Goal: Task Accomplishment & Management: Complete application form

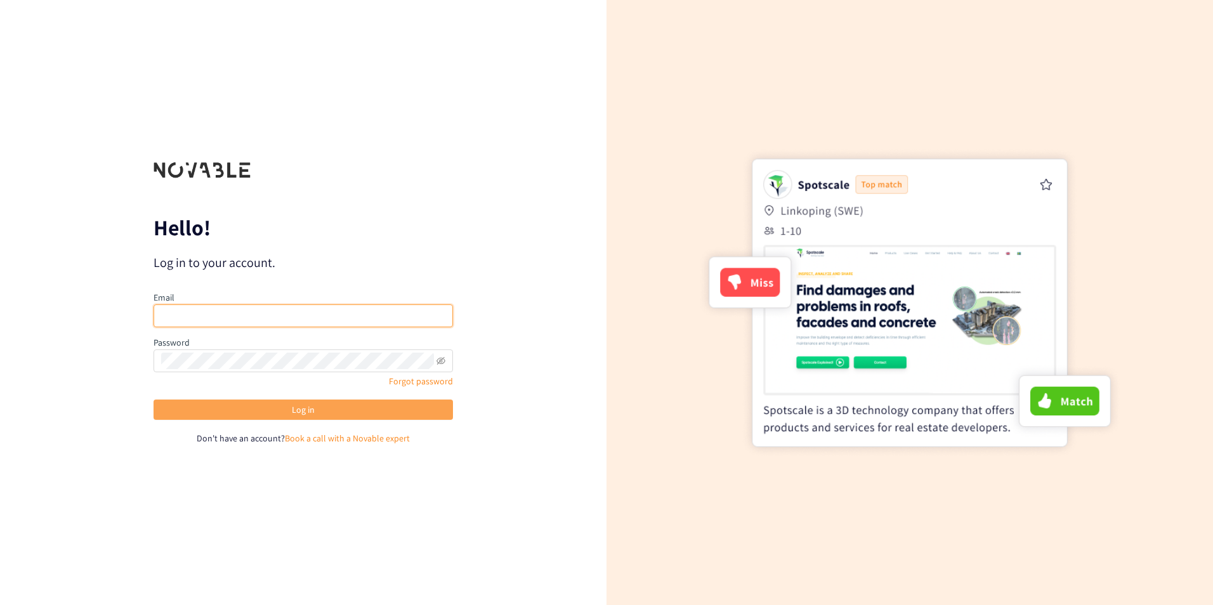
type input "[PERSON_NAME][EMAIL_ADDRESS][DOMAIN_NAME]"
click at [274, 405] on button "Log in" at bounding box center [302, 410] width 299 height 20
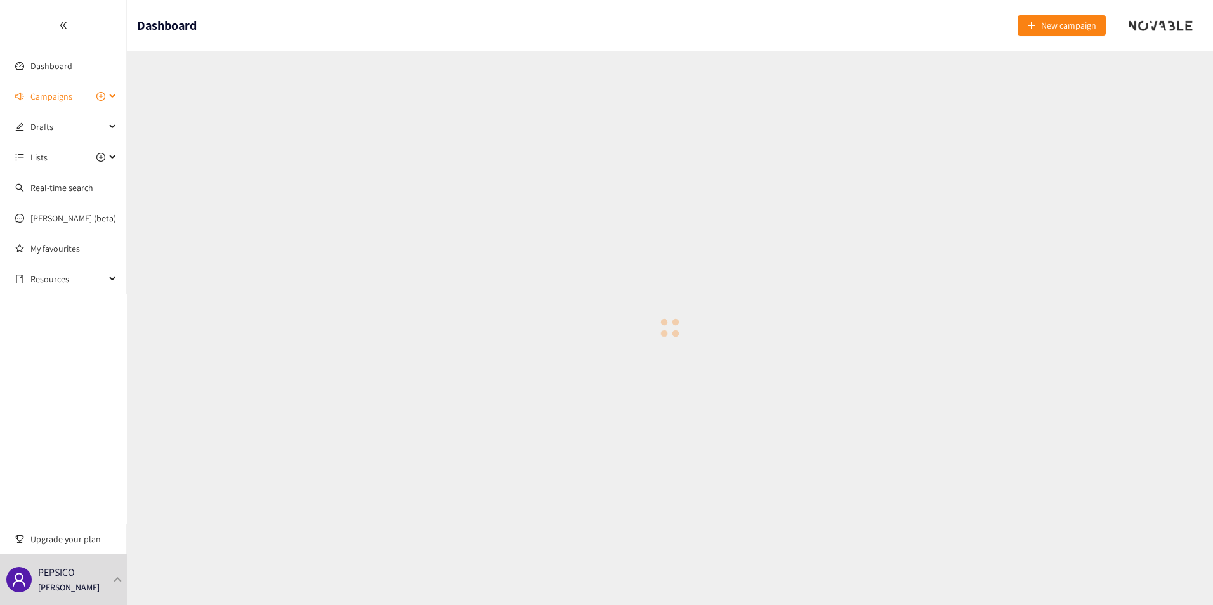
click at [77, 98] on span "Campaigns" at bounding box center [67, 96] width 75 height 25
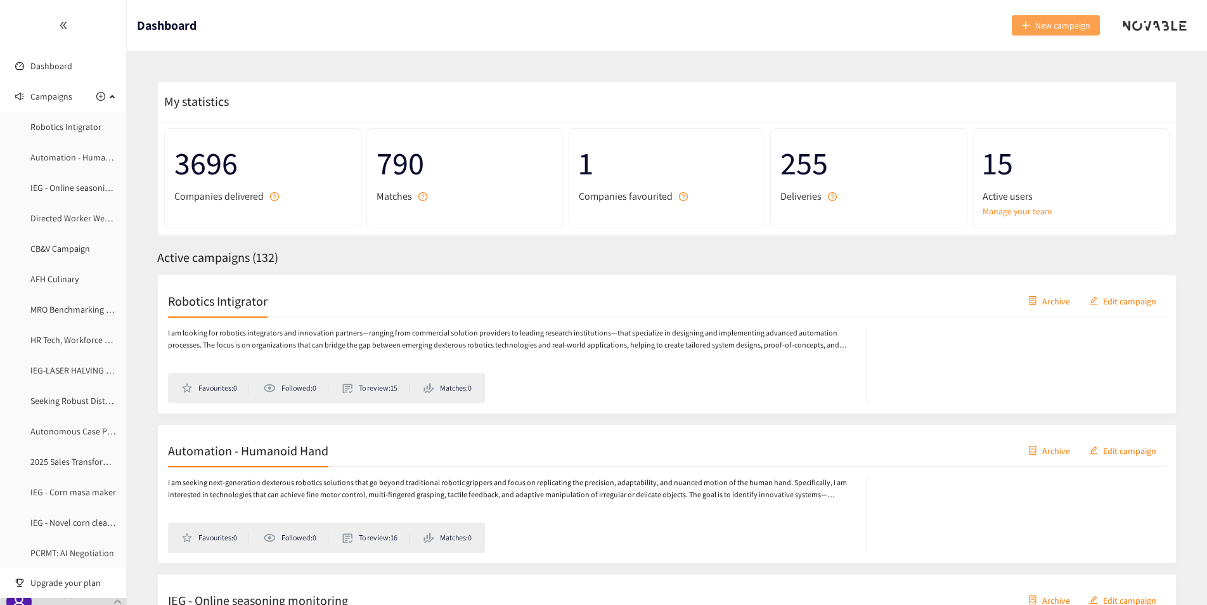
click at [1061, 29] on span "New campaign" at bounding box center [1063, 25] width 55 height 14
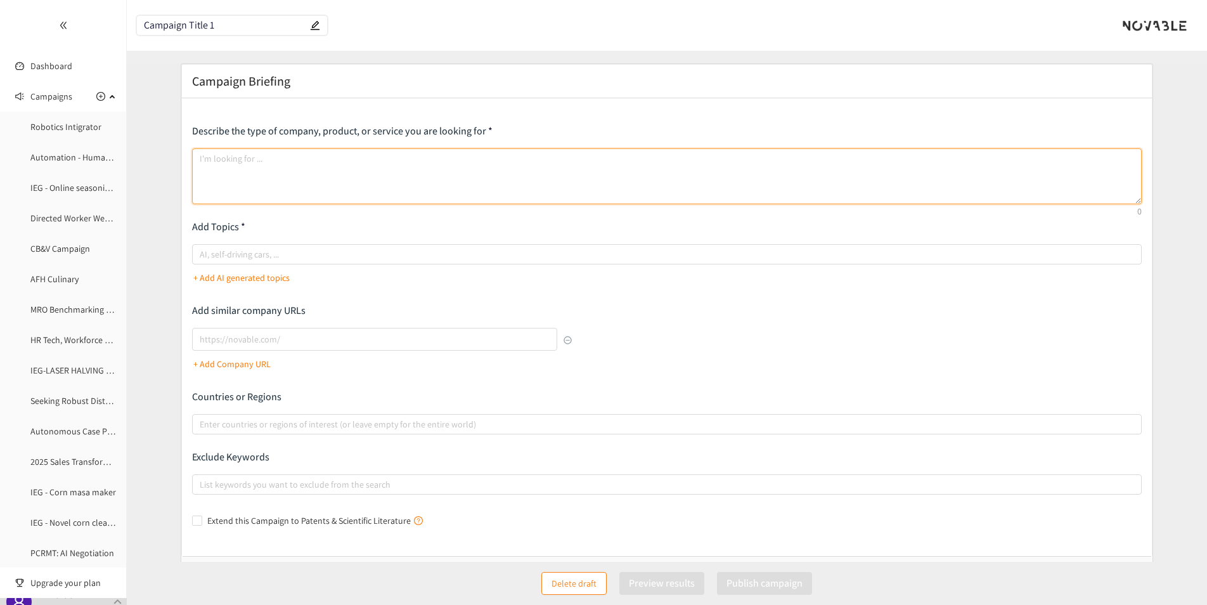
click at [240, 163] on textarea at bounding box center [667, 176] width 950 height 56
click at [263, 171] on textarea at bounding box center [667, 176] width 950 height 56
click at [224, 154] on textarea at bounding box center [667, 176] width 950 height 56
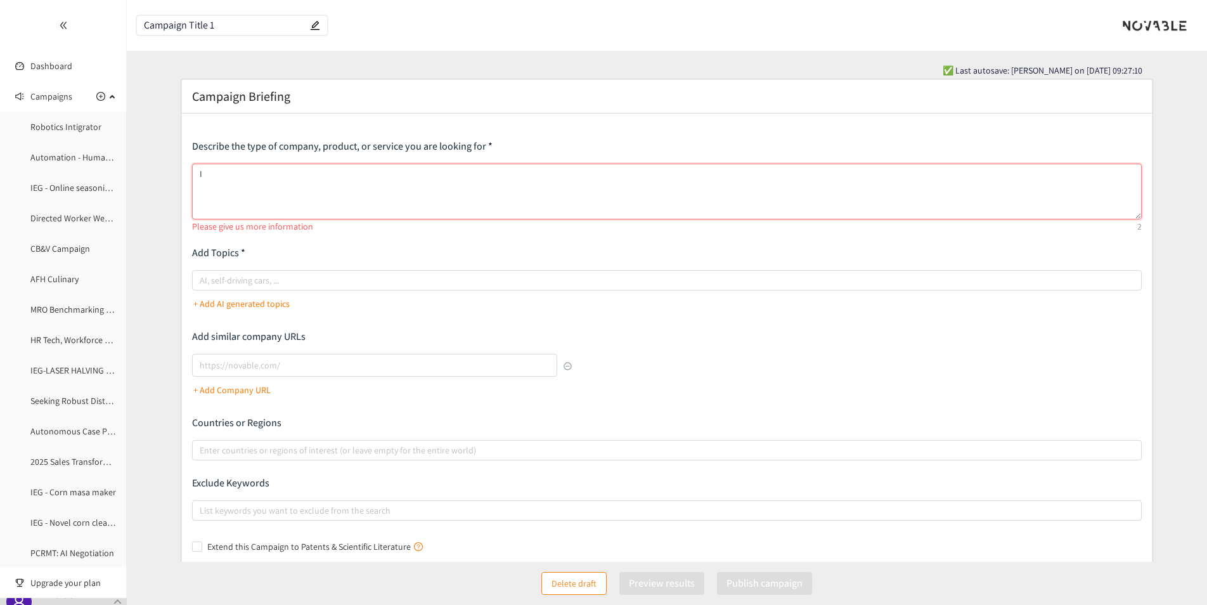
type textarea "I"
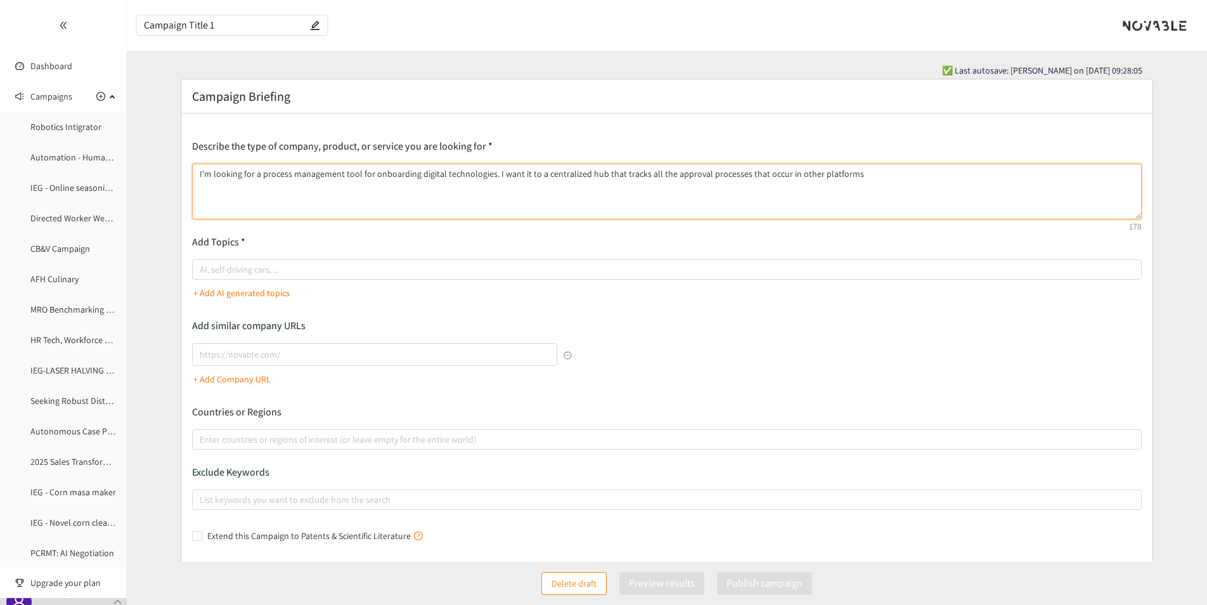
click at [875, 172] on textarea "I'm looking for a process management tool for onboarding digital technologies. …" at bounding box center [667, 192] width 950 height 56
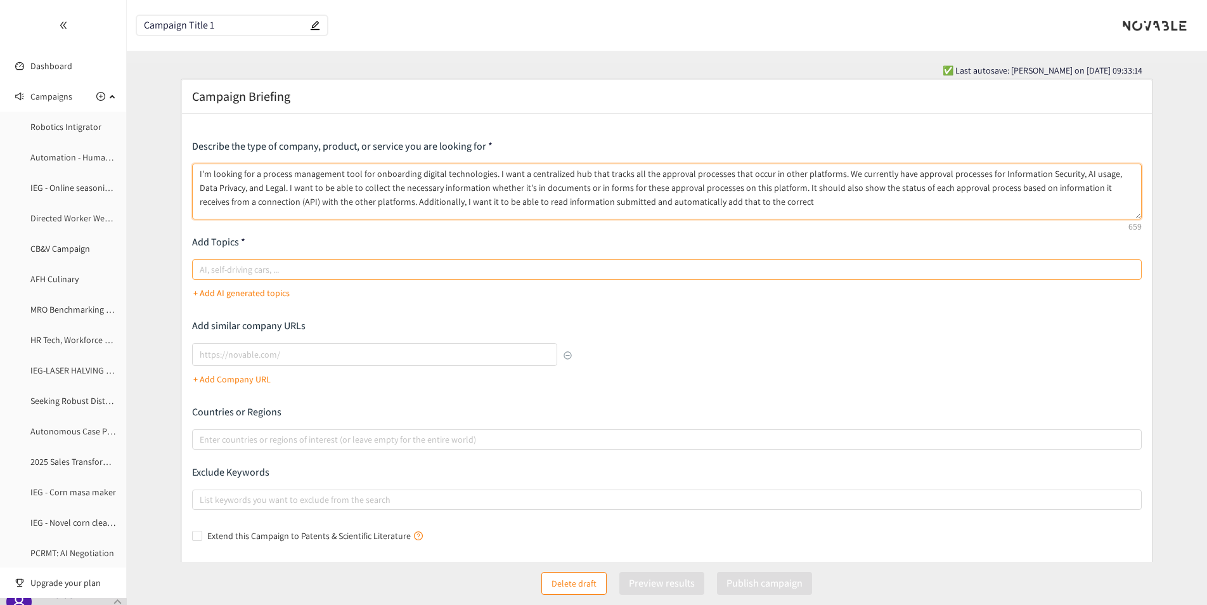
click at [302, 273] on div at bounding box center [660, 269] width 931 height 15
type textarea "I'm looking for a process management tool for onboarding digital technologies. …"
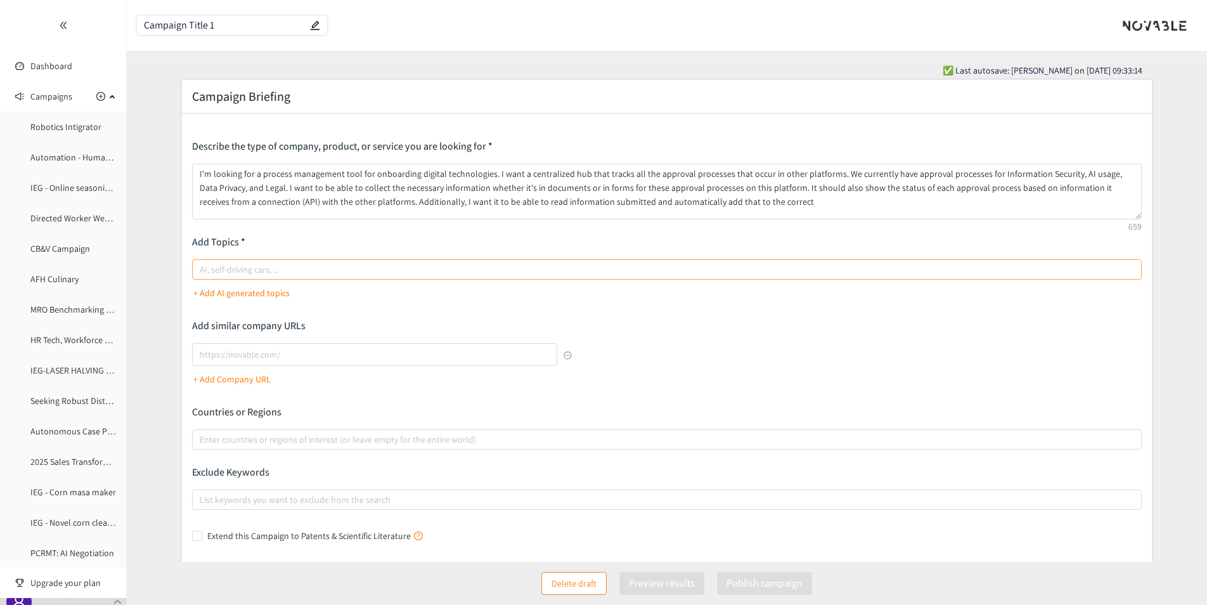
click at [202, 273] on input "AI, self-driving cars, ..." at bounding box center [201, 269] width 3 height 15
type input "A"
type input "AI"
type input "Artificial Intelligence"
type input "AI Agents"
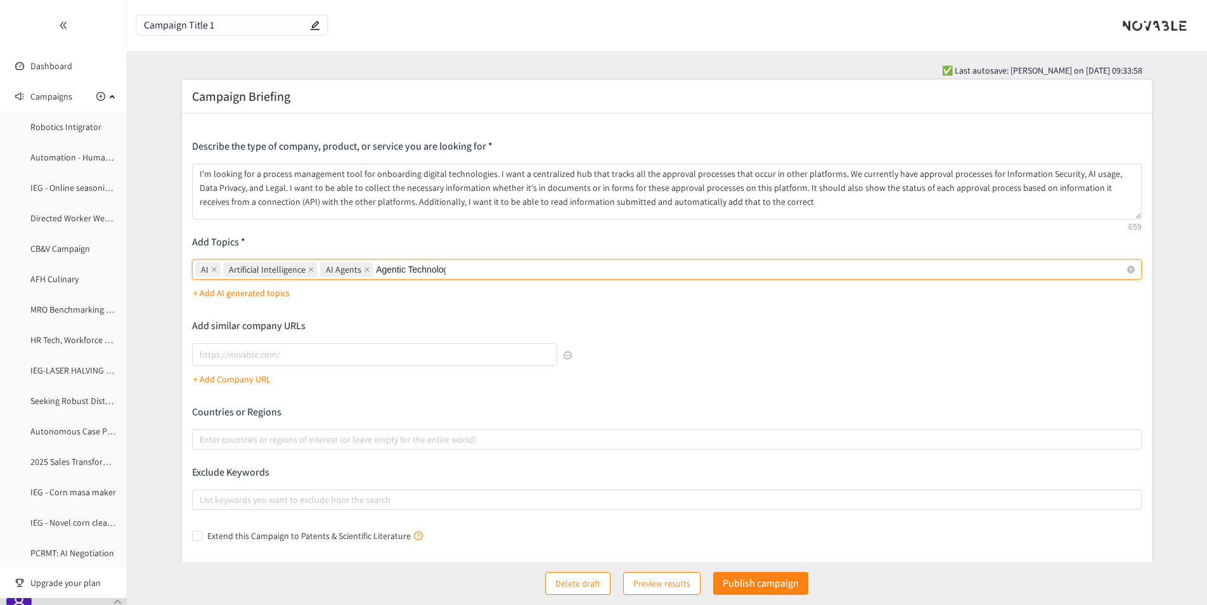
type input "Agentic Technology"
type input "Process Management"
type input "Vendor Onboarding"
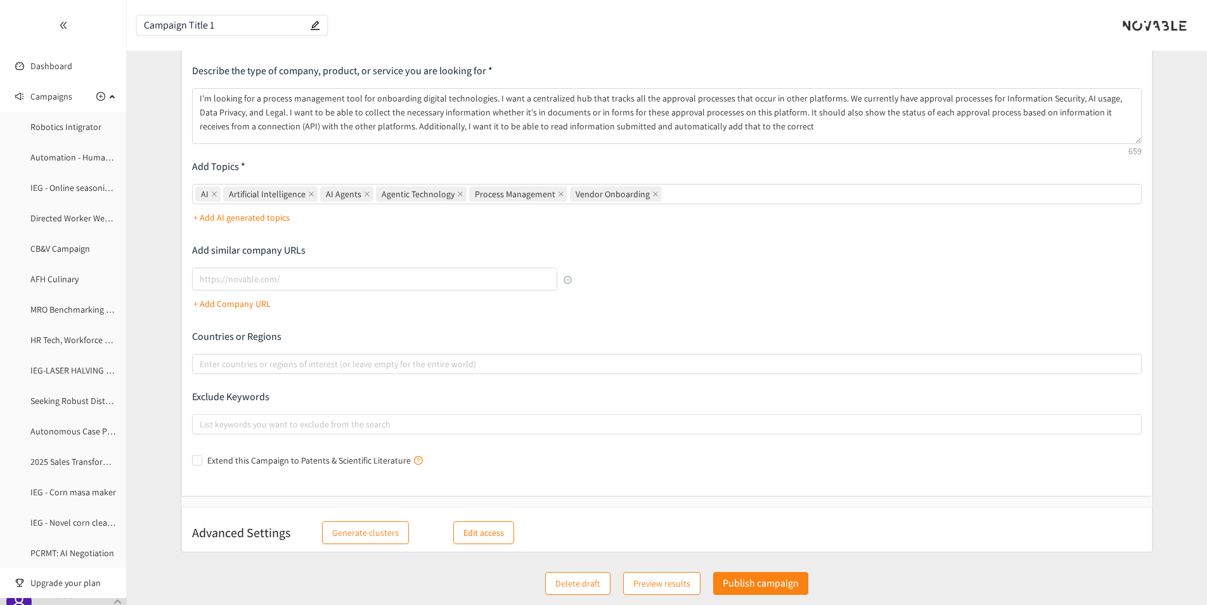
scroll to position [79, 0]
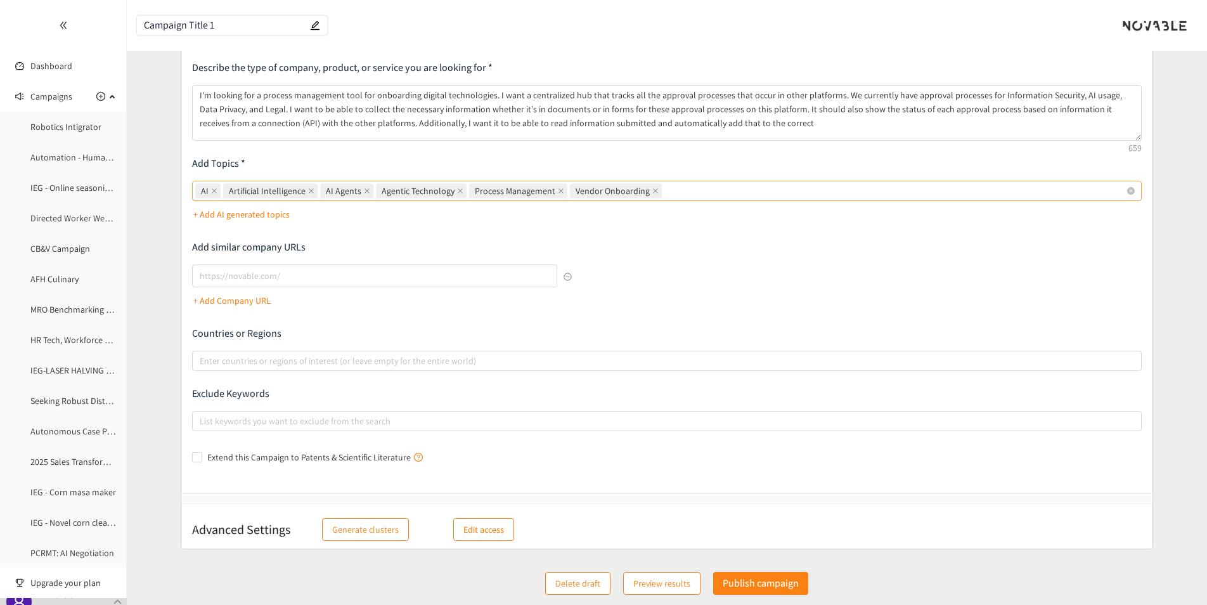
click at [730, 193] on div "AI Artificial Intelligence AI Agents Agentic Technology Process Management Vend…" at bounding box center [660, 191] width 931 height 18
click at [667, 193] on input "AI Artificial Intelligence AI Agents Agentic Technology Process Management Vend…" at bounding box center [666, 190] width 3 height 15
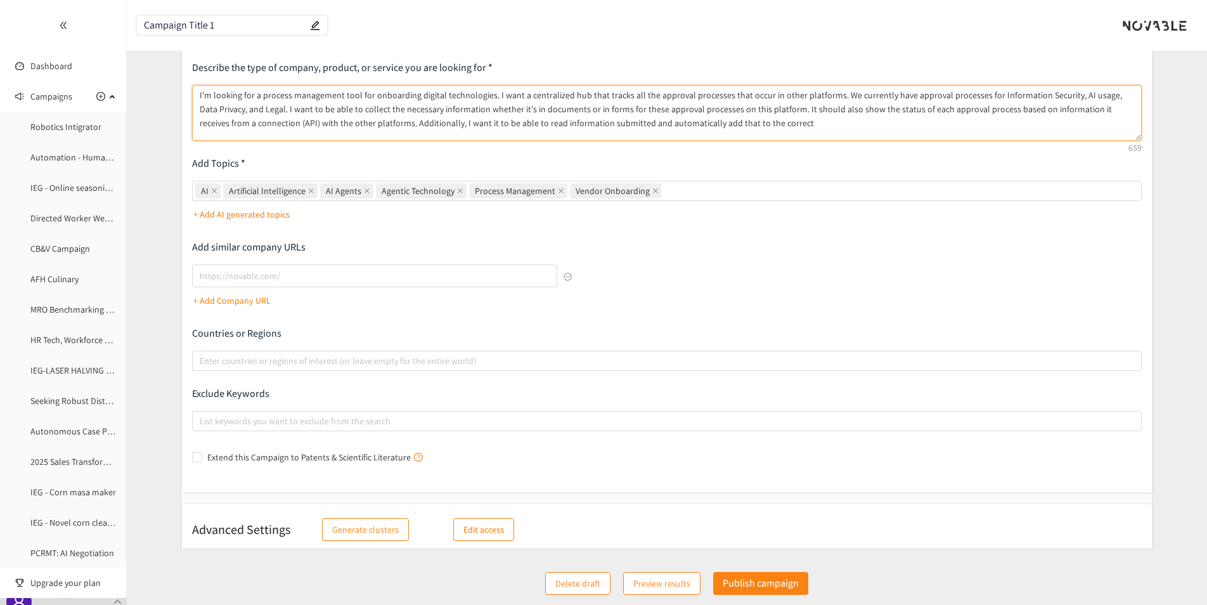
click at [737, 120] on textarea "I'm looking for a process management tool for onboarding digital technologies. …" at bounding box center [667, 113] width 950 height 56
type textarea "I'm looking for a process management tool for onboarding digital technologies. …"
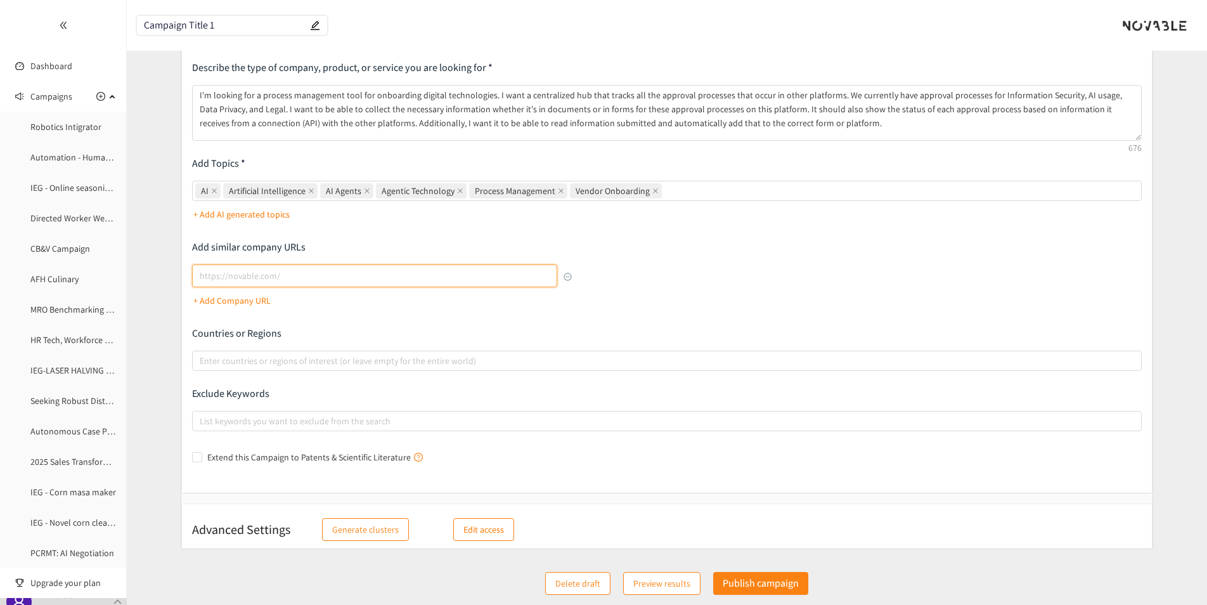
click at [275, 276] on input "lookalikes url" at bounding box center [374, 275] width 365 height 23
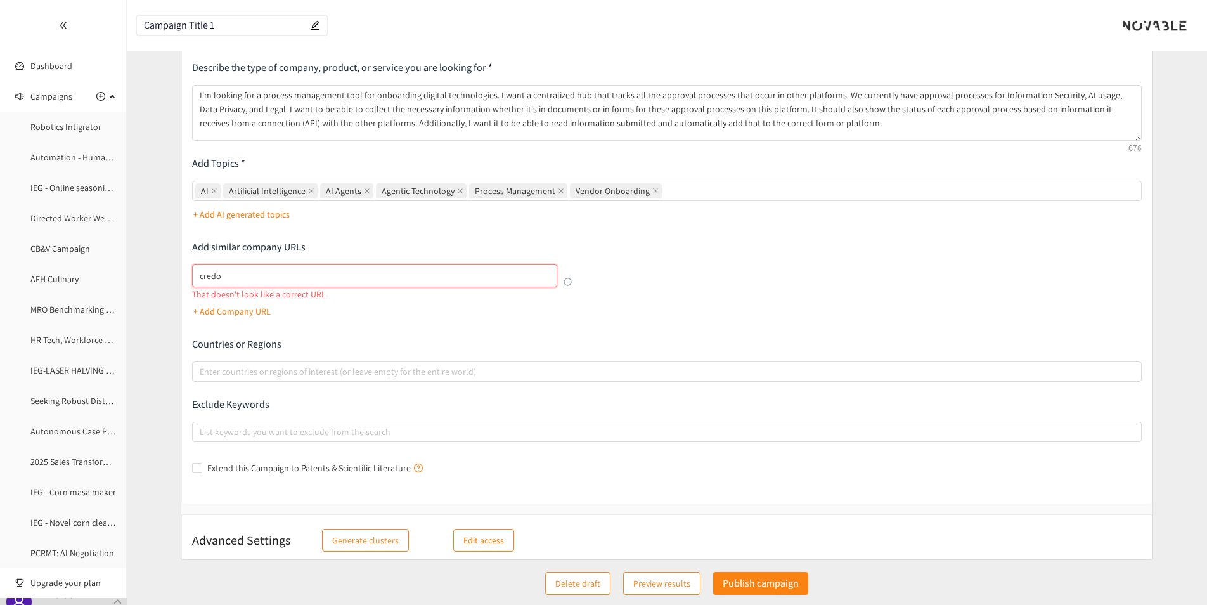
drag, startPoint x: 224, startPoint y: 270, endPoint x: 176, endPoint y: 282, distance: 48.9
click at [176, 280] on form "Campaign Briefing Describe the type of company, product, or service you are loo…" at bounding box center [667, 280] width 1081 height 560
paste input "[URL]"
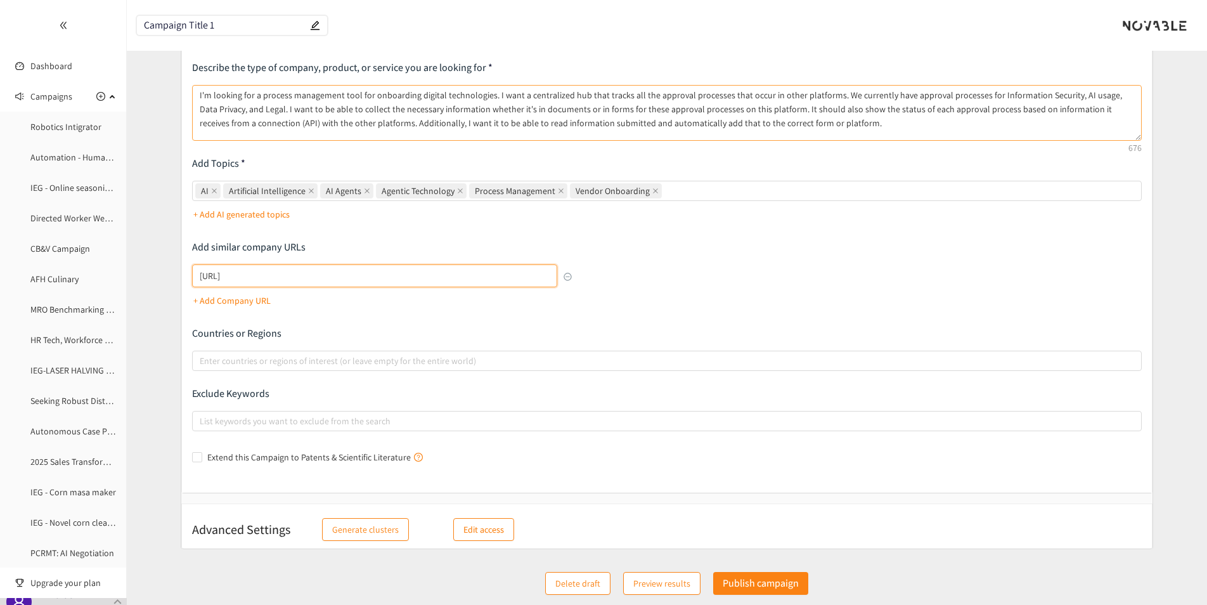
type input "[URL]"
click at [823, 119] on textarea "I'm looking for a process management tool for onboarding digital technologies. …" at bounding box center [667, 113] width 950 height 56
drag, startPoint x: 288, startPoint y: 279, endPoint x: 179, endPoint y: 271, distance: 109.4
click at [179, 270] on form "Campaign Briefing Describe the type of company, product, or service you are loo…" at bounding box center [667, 274] width 1081 height 549
click at [839, 127] on textarea "I'm looking for a process management tool for onboarding digital technologies. …" at bounding box center [667, 113] width 950 height 56
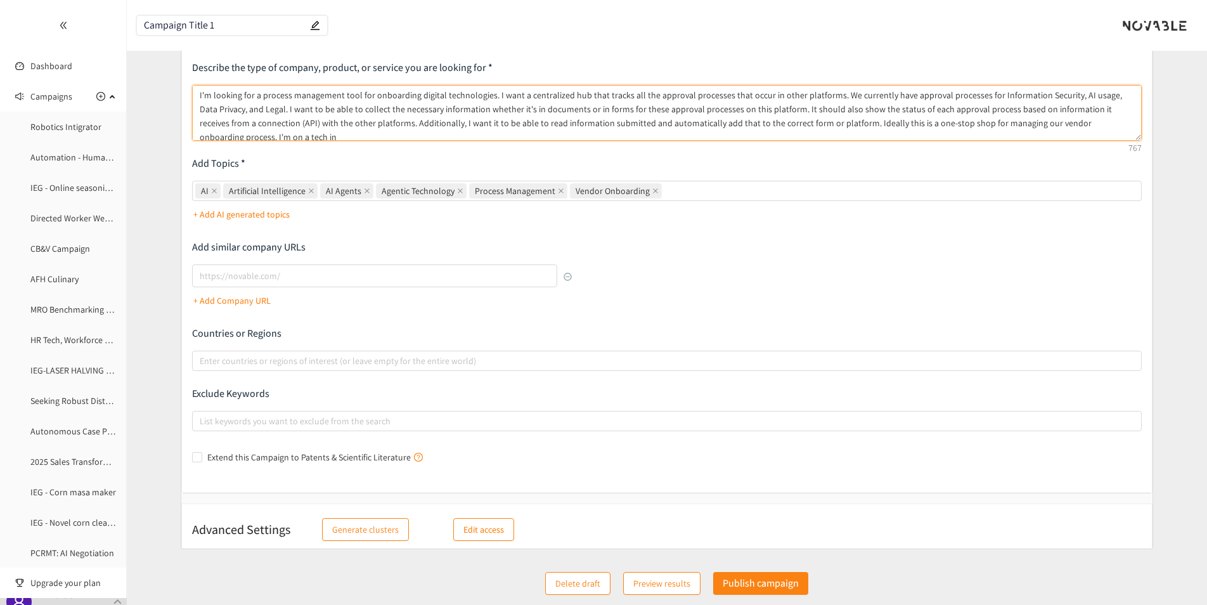
scroll to position [3, 0]
click at [798, 125] on textarea "I'm looking for a process management tool for onboarding digital technologies. …" at bounding box center [667, 113] width 950 height 56
click at [551, 133] on textarea "I'm looking for a process management tool for onboarding digital technologies. …" at bounding box center [667, 113] width 950 height 56
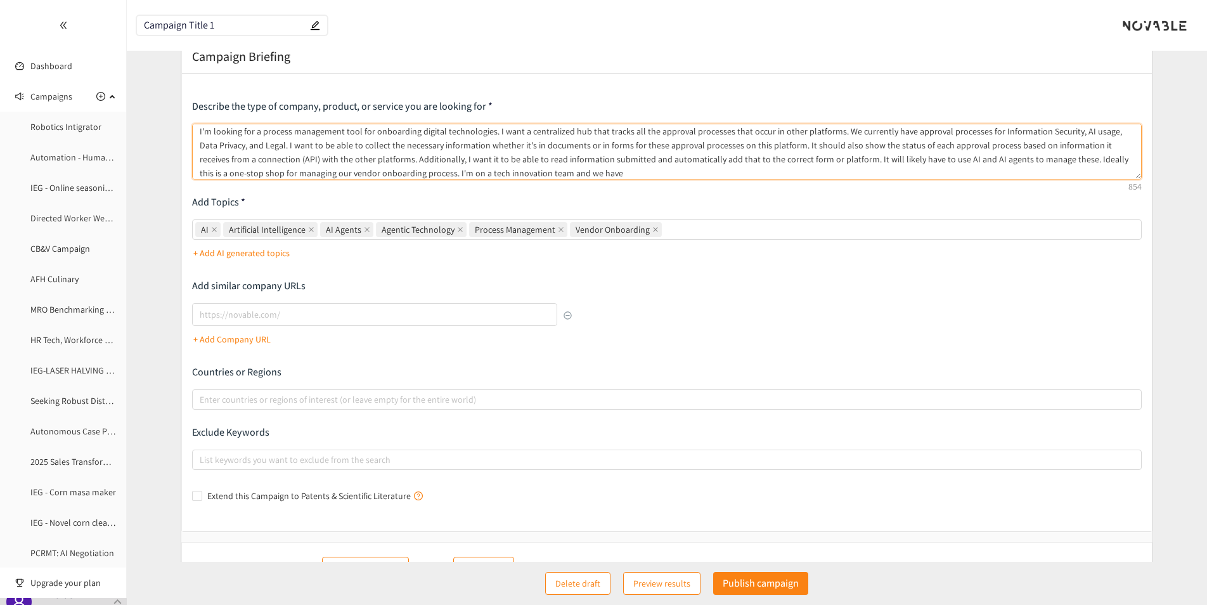
scroll to position [0, 0]
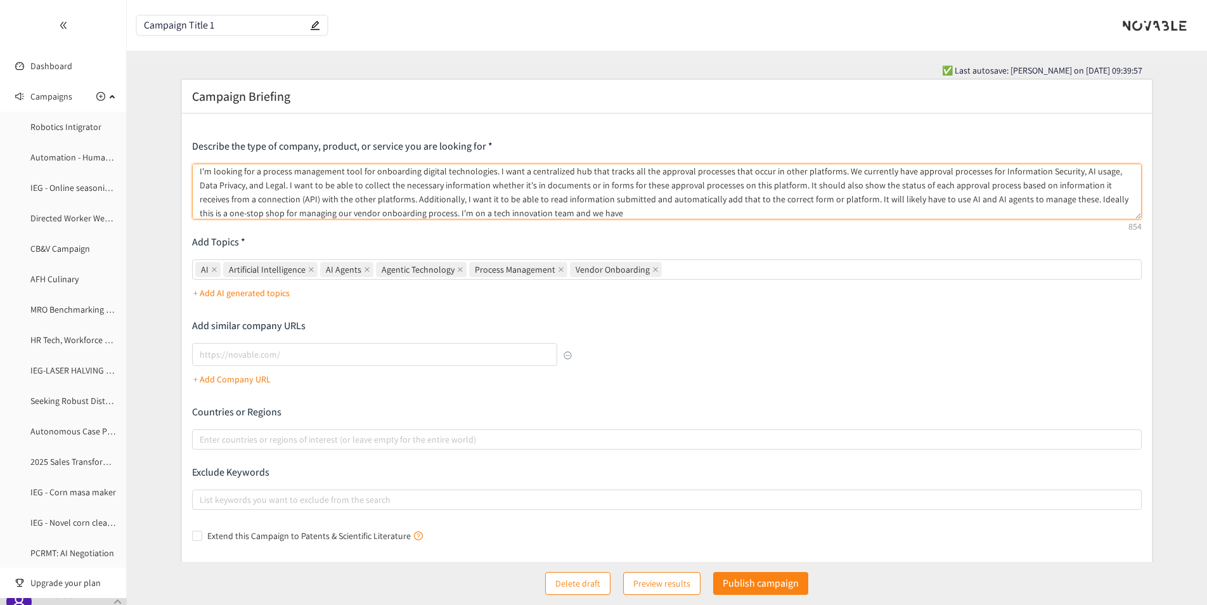
type textarea "I'm looking for a process management tool for onboarding digital technologies. …"
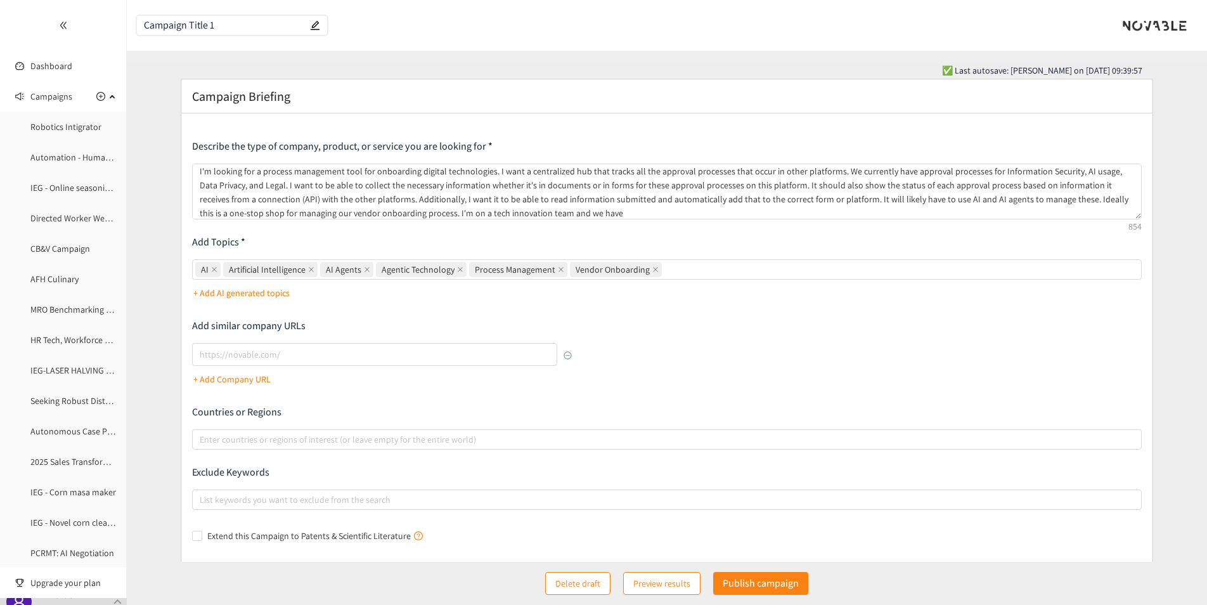
click at [228, 27] on input "Campaign Title 1" at bounding box center [226, 25] width 164 height 11
drag, startPoint x: 229, startPoint y: 27, endPoint x: 127, endPoint y: 20, distance: 101.7
click at [127, 20] on header "Campaign Title 1" at bounding box center [667, 25] width 1081 height 51
type input "P"
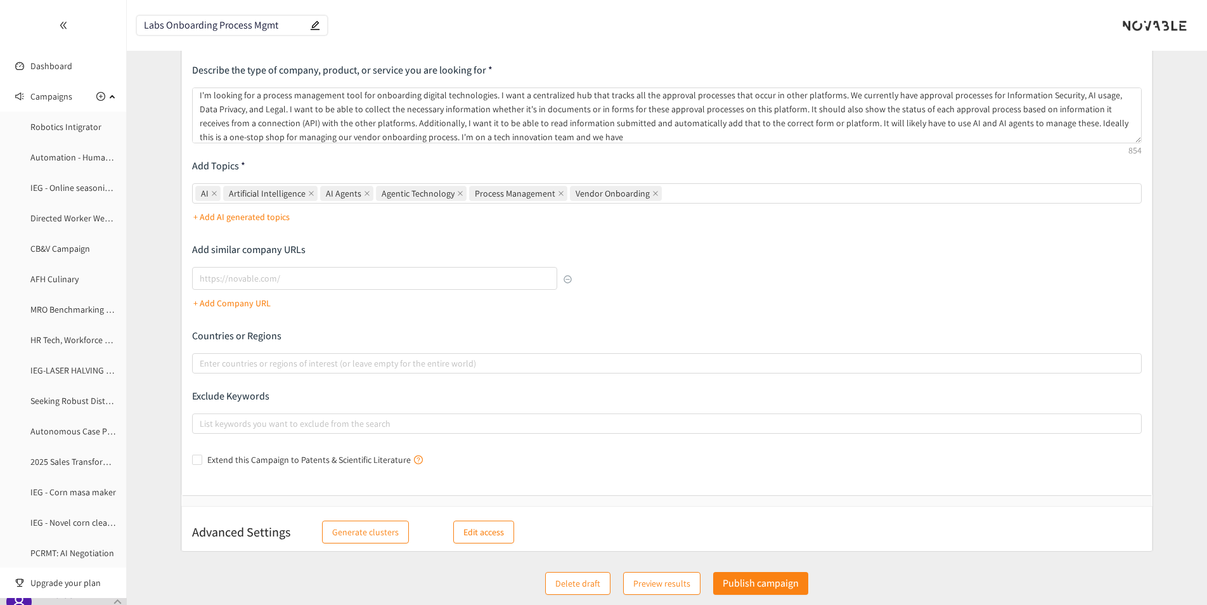
scroll to position [79, 0]
type input "Labs Onboarding Process Mgmt"
click at [465, 535] on p "Edit access" at bounding box center [484, 530] width 41 height 14
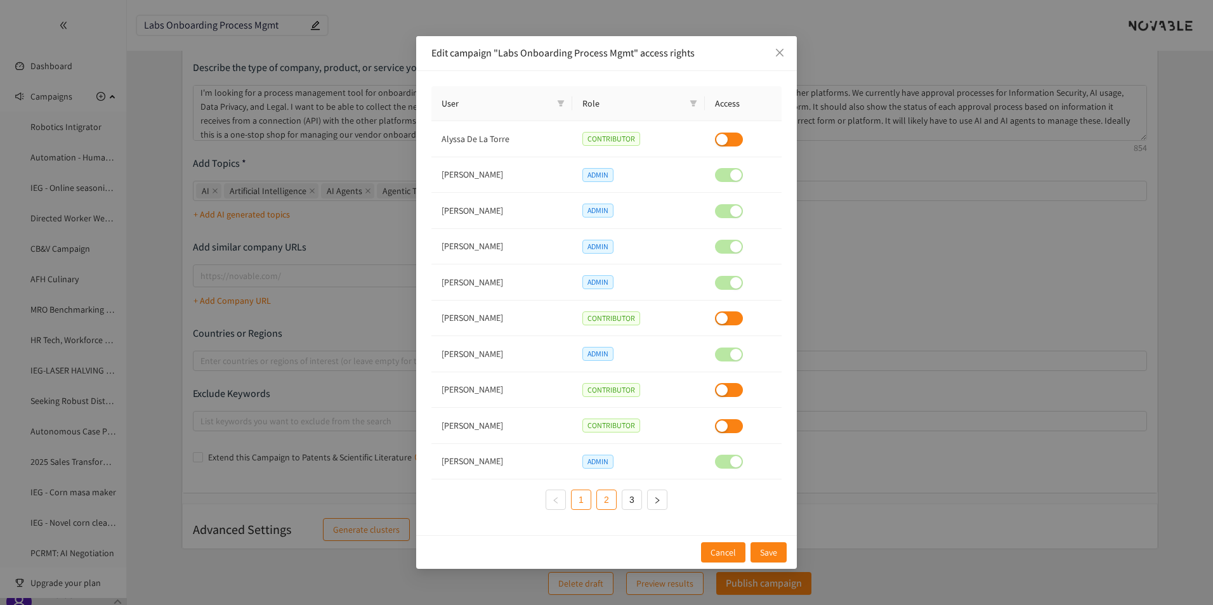
click at [599, 506] on link "2" at bounding box center [606, 499] width 19 height 19
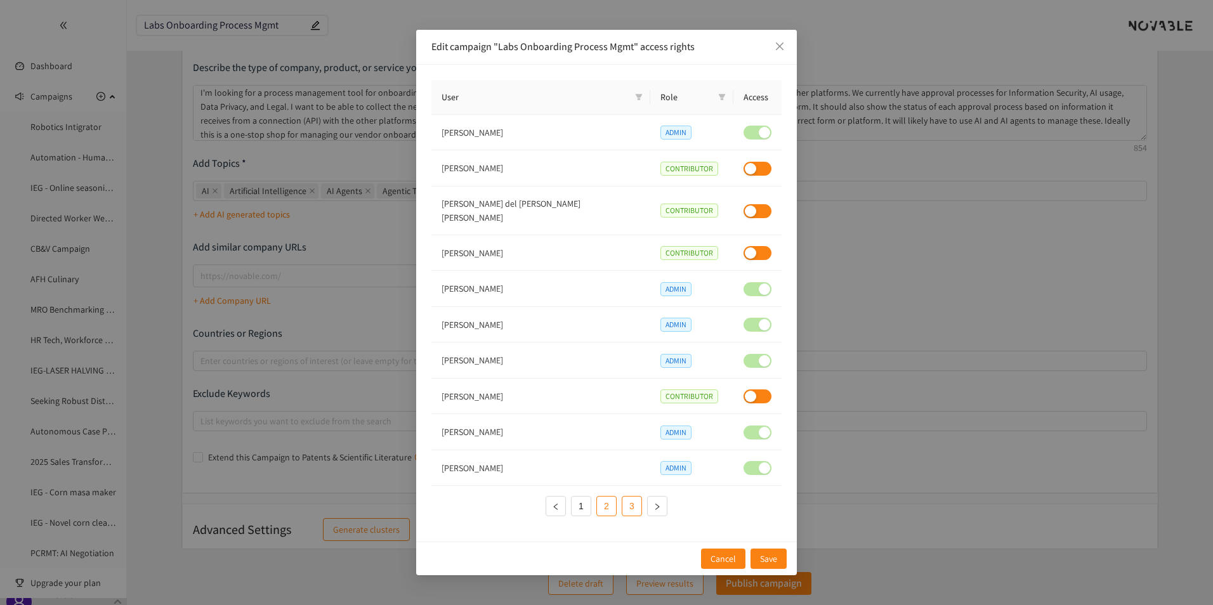
click at [625, 509] on link "3" at bounding box center [631, 506] width 19 height 19
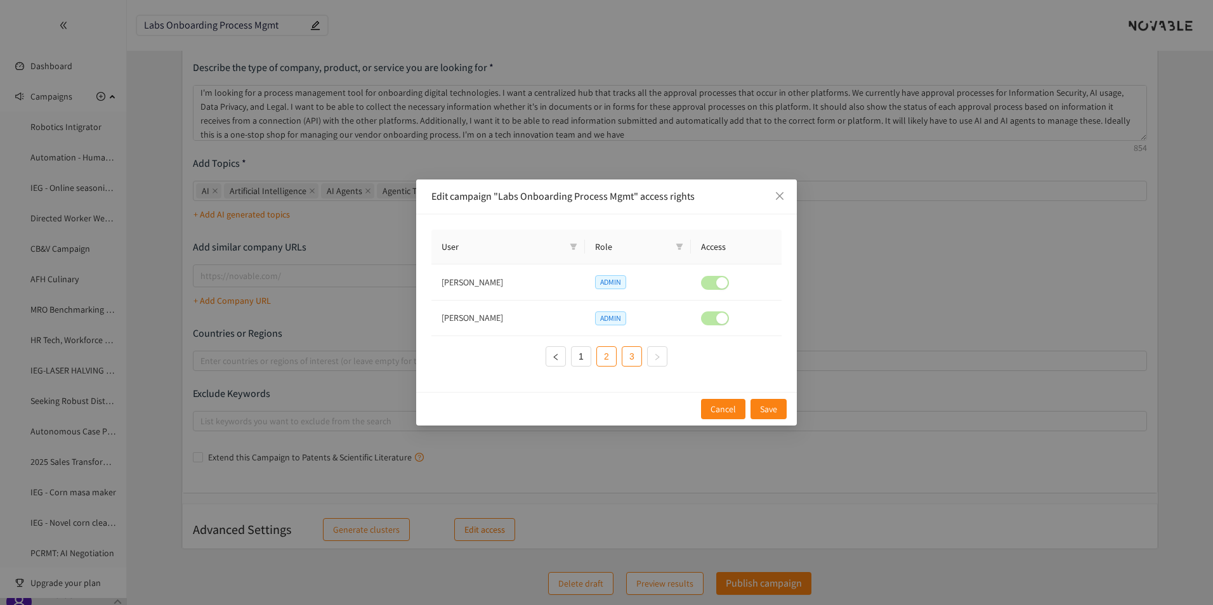
click at [605, 361] on link "2" at bounding box center [606, 356] width 19 height 19
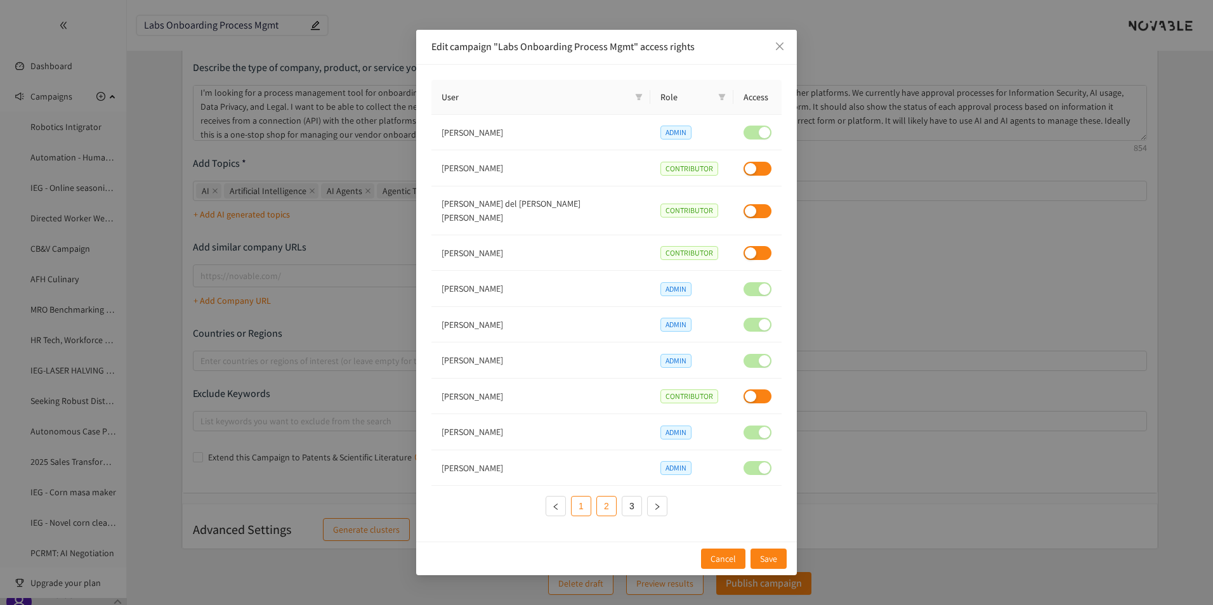
click at [582, 499] on link "1" at bounding box center [580, 506] width 19 height 19
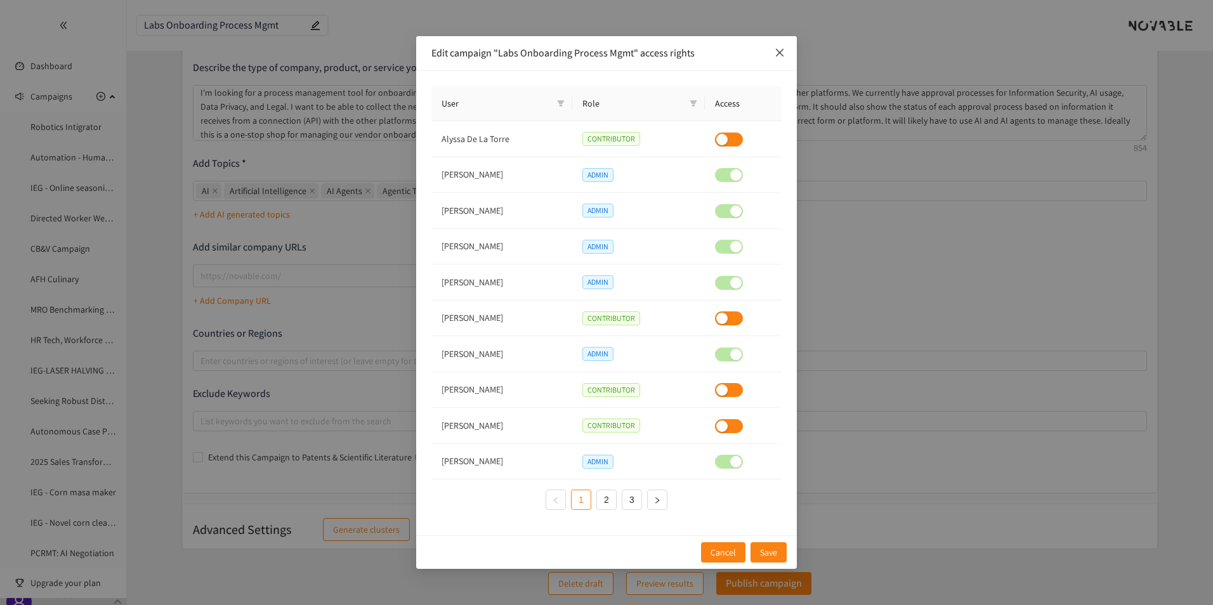
click at [779, 54] on icon "close" at bounding box center [780, 53] width 8 height 8
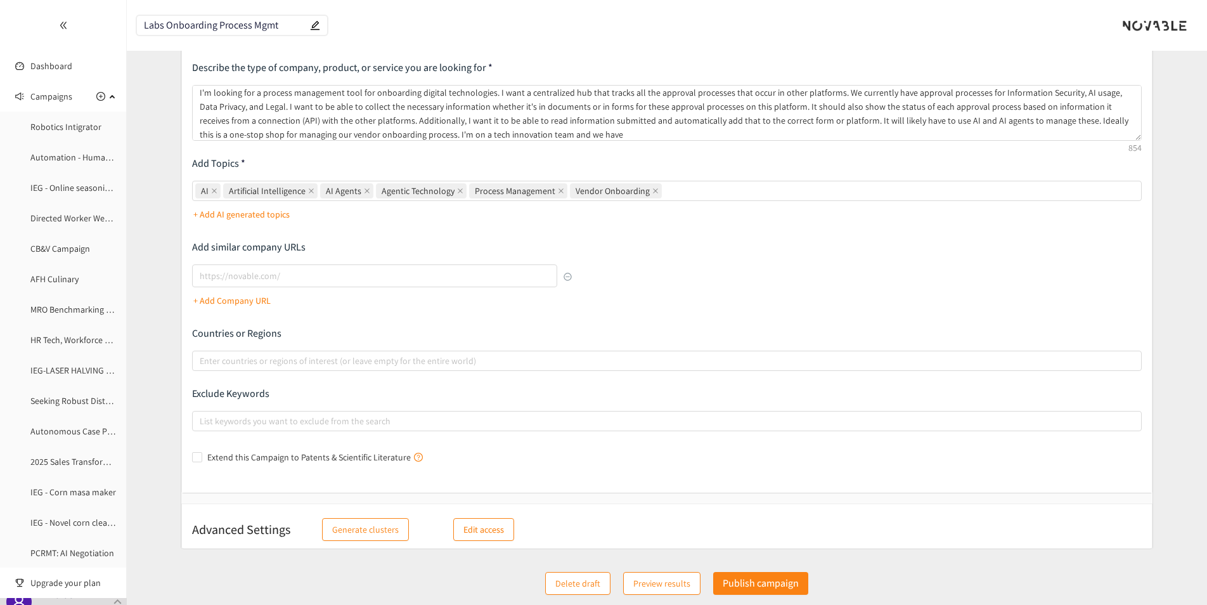
click at [375, 531] on span "Generate clusters" at bounding box center [365, 530] width 67 height 14
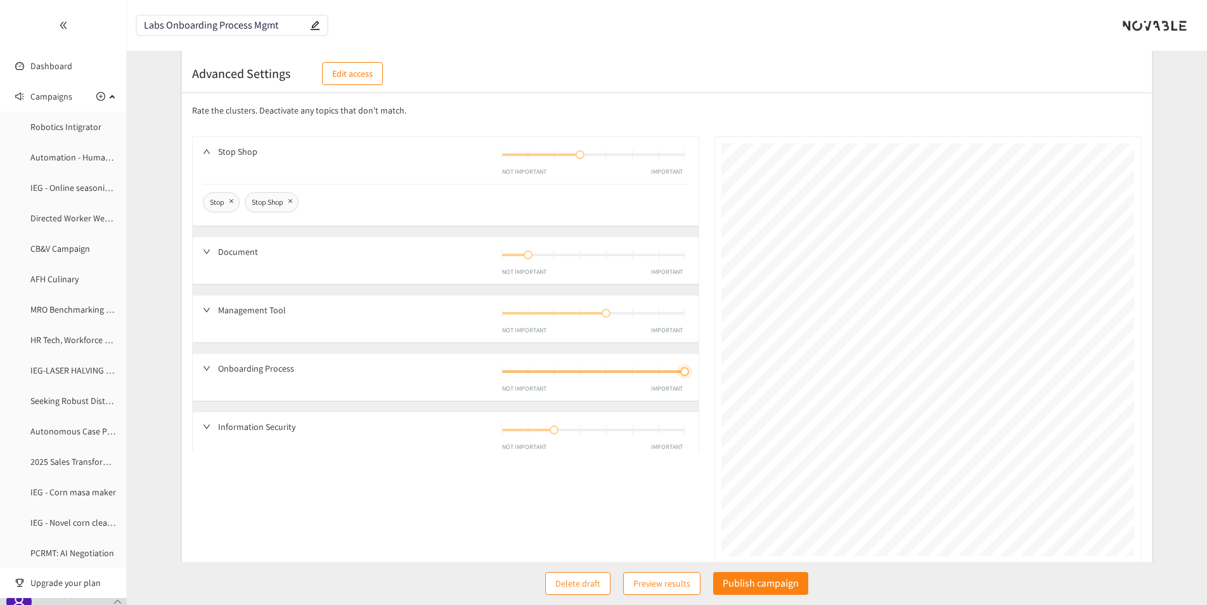
drag, startPoint x: 633, startPoint y: 374, endPoint x: 673, endPoint y: 370, distance: 40.8
click at [673, 370] on div "NOT IMPORTANT IMPORTANT" at bounding box center [593, 372] width 183 height 8
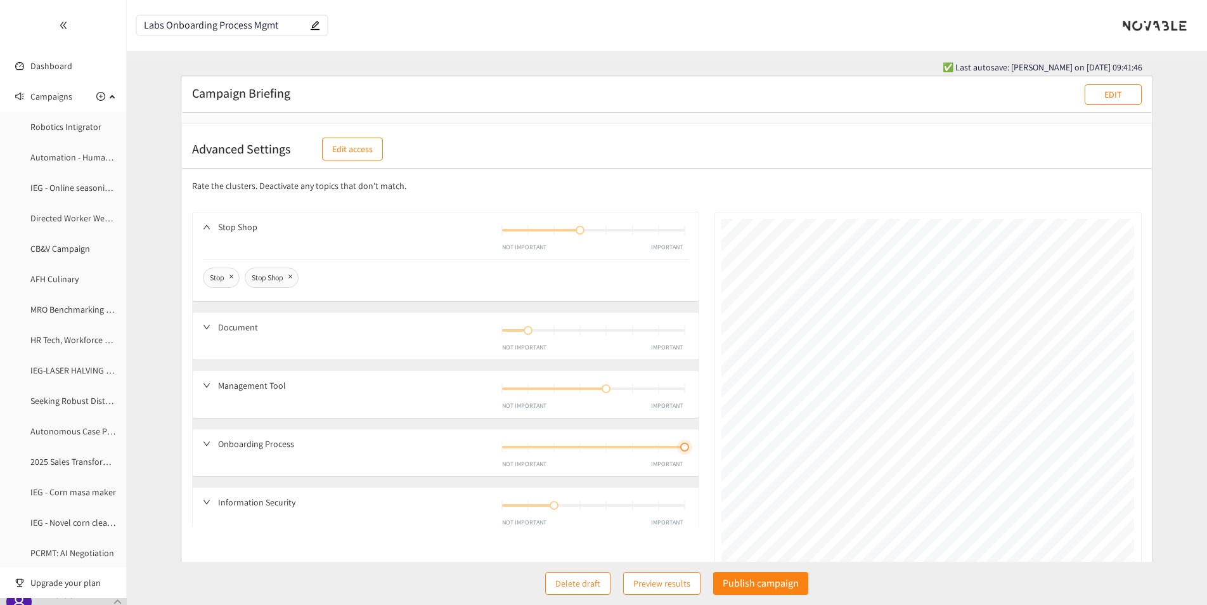
scroll to position [0, 0]
click at [1094, 105] on button "EDIT" at bounding box center [1113, 98] width 57 height 20
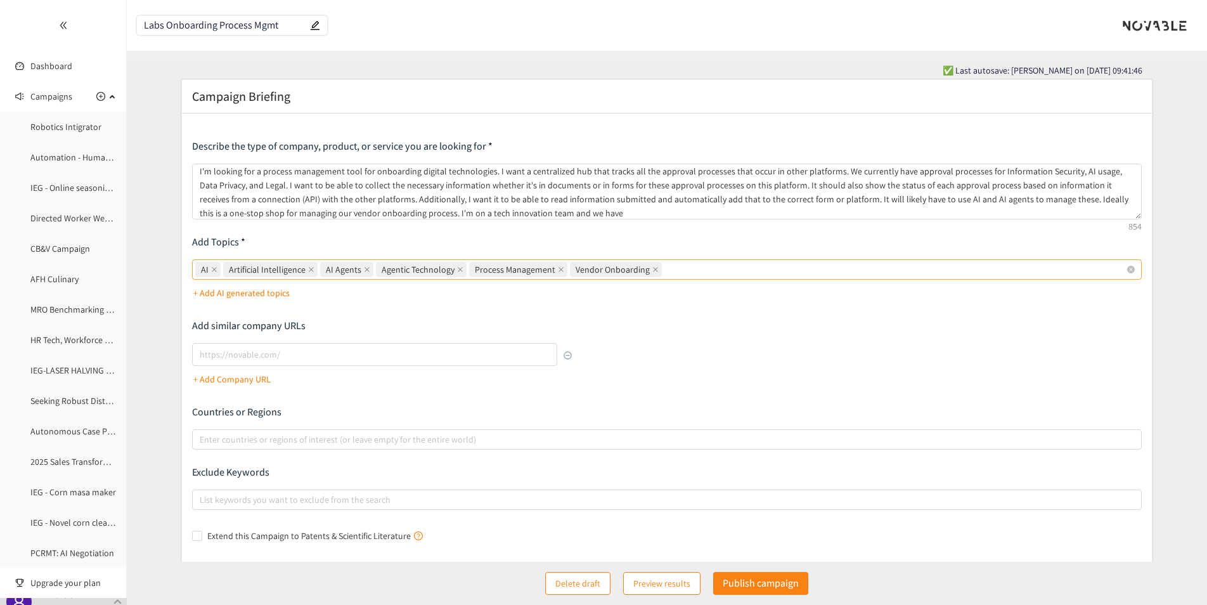
click at [669, 270] on div "AI Artificial Intelligence AI Agents Agentic Technology Process Management Vend…" at bounding box center [660, 270] width 931 height 18
click at [667, 270] on input "AI Artificial Intelligence AI Agents Agentic Technology Process Management Vend…" at bounding box center [666, 269] width 3 height 15
type input "document processing"
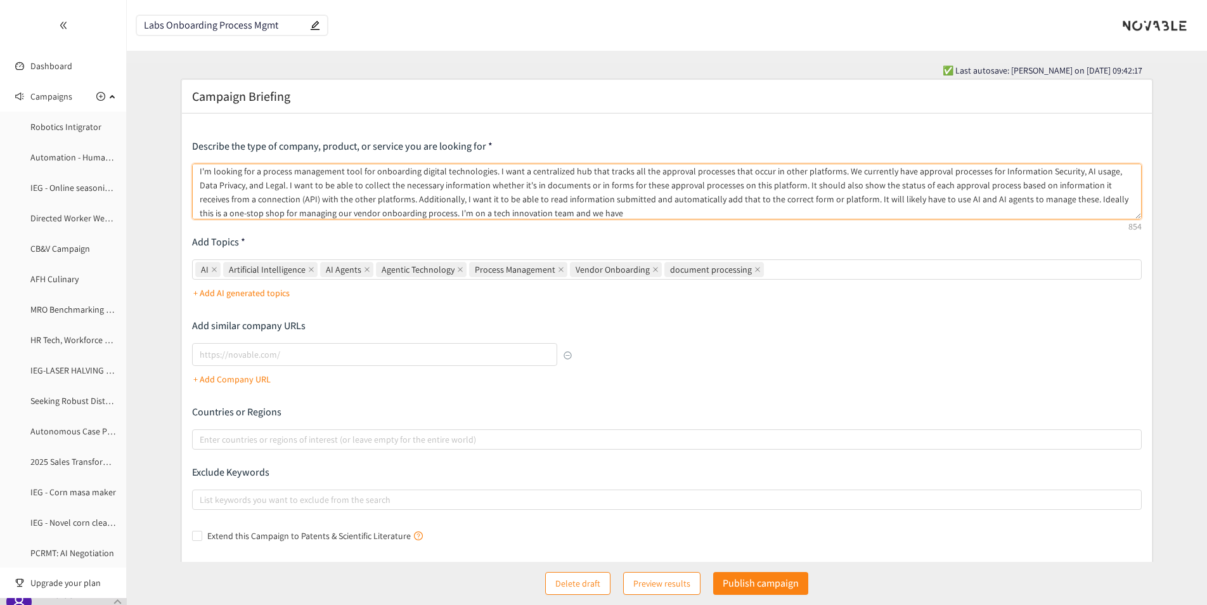
click at [536, 214] on textarea "I'm looking for a process management tool for onboarding digital technologies. …" at bounding box center [667, 192] width 950 height 56
click at [823, 271] on div "AI Artificial Intelligence AI Agents Agentic Technology Process Management Vend…" at bounding box center [660, 270] width 931 height 18
type textarea "I'm looking for a process management tool for onboarding digital technologies. …"
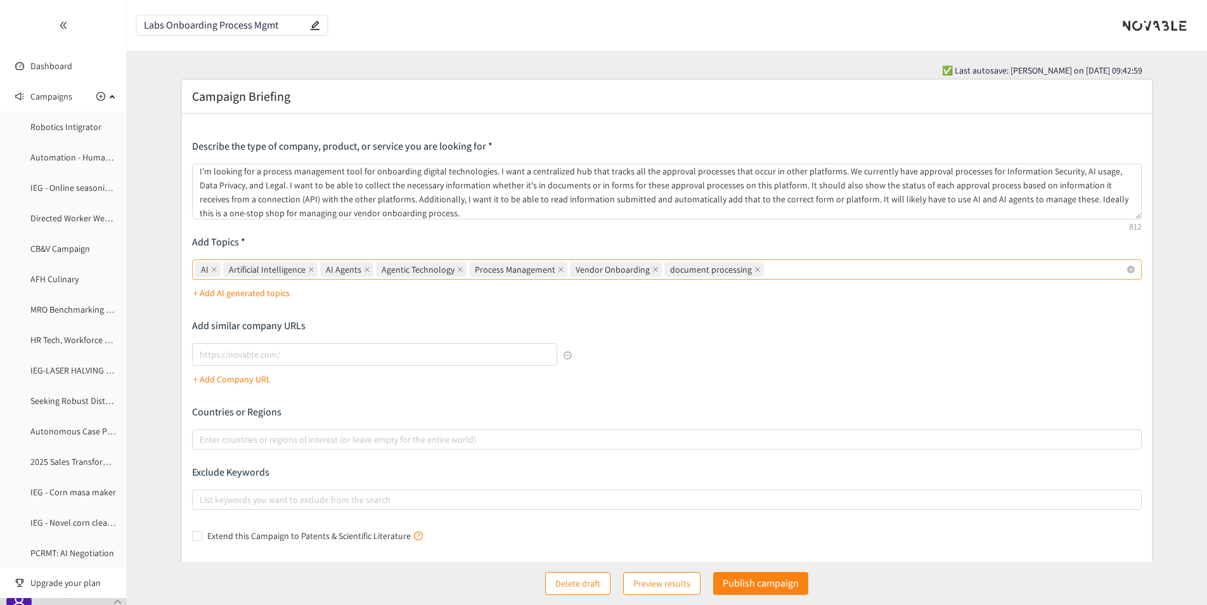
click at [769, 271] on input "AI Artificial Intelligence AI Agents Agentic Technology Process Management Vend…" at bounding box center [768, 269] width 3 height 15
type input "A"
type input "Form processing"
type input "Dashboard"
click at [244, 290] on p "+ Add AI generated topics" at bounding box center [241, 293] width 96 height 14
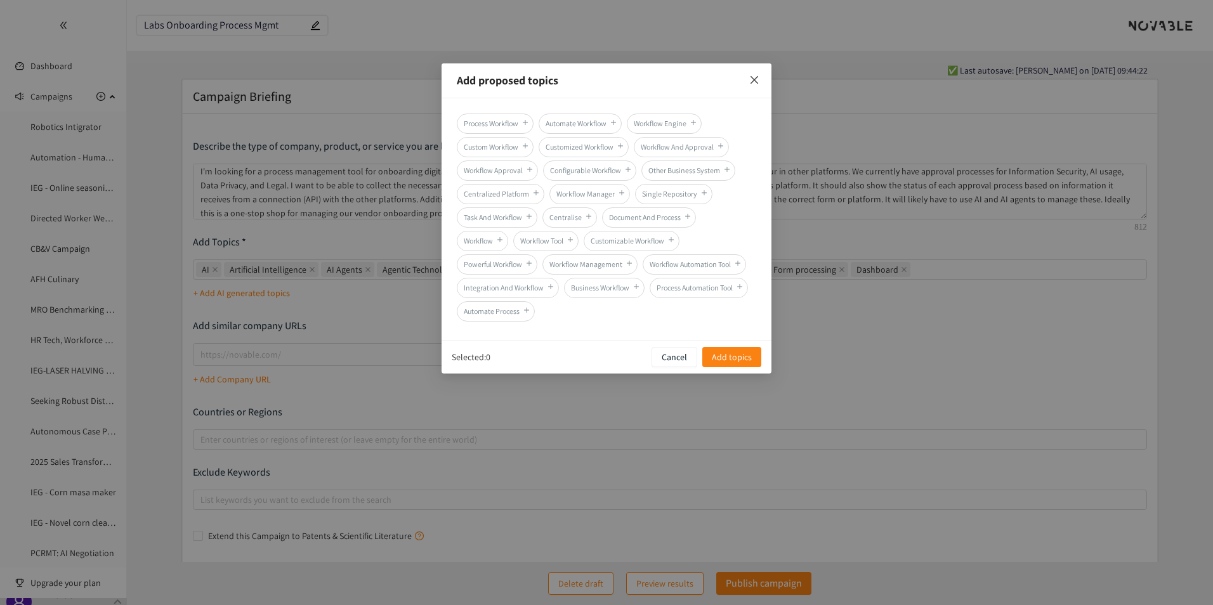
drag, startPoint x: 750, startPoint y: 77, endPoint x: 761, endPoint y: 94, distance: 21.1
click at [761, 94] on span "Close" at bounding box center [754, 80] width 34 height 34
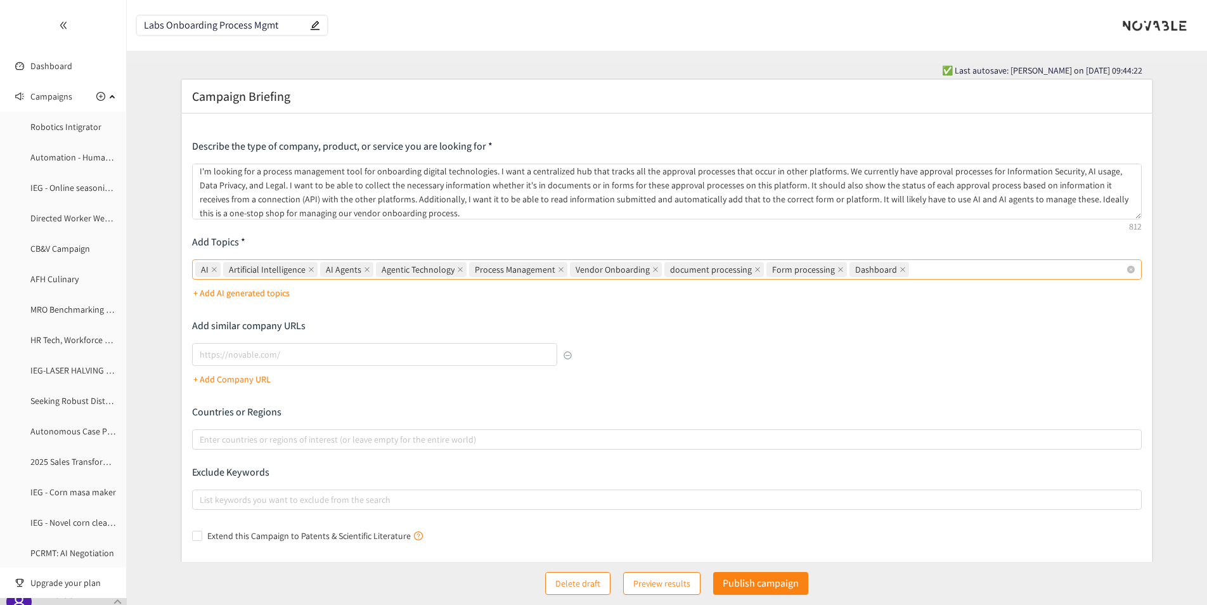
click at [931, 275] on div "AI Artificial Intelligence AI Agents Agentic Technology Process Management Vend…" at bounding box center [660, 270] width 931 height 18
click at [914, 275] on input "AI Artificial Intelligence AI Agents Agentic Technology Process Management Vend…" at bounding box center [913, 269] width 3 height 15
type input "A"
click at [649, 587] on span "Preview results" at bounding box center [662, 583] width 57 height 14
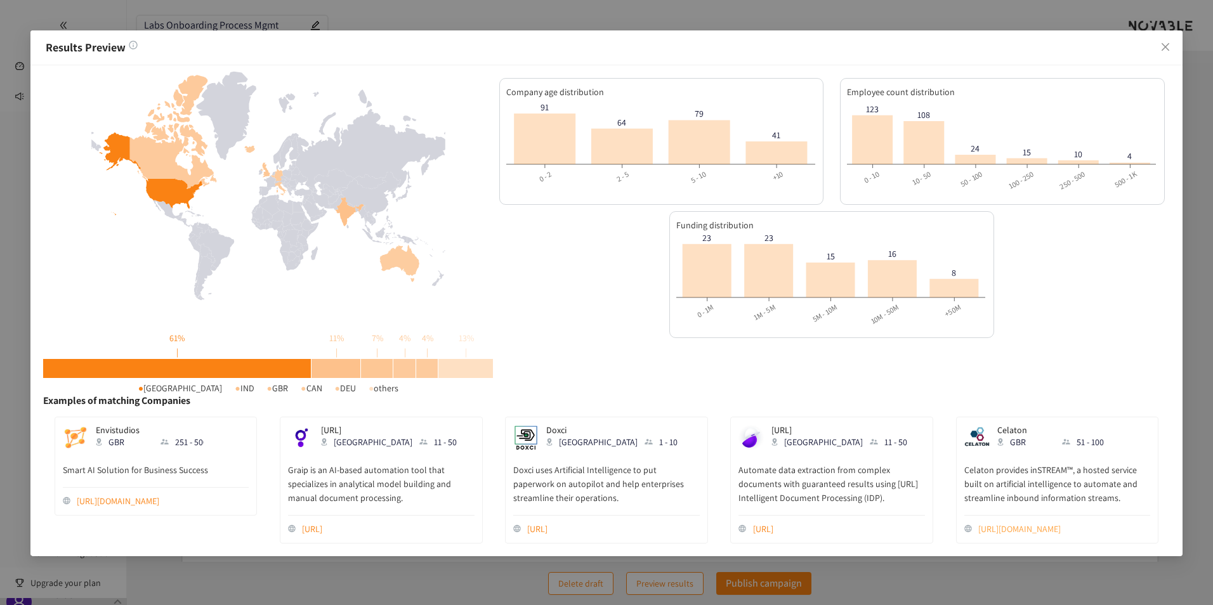
click at [1018, 526] on link "[URL][DOMAIN_NAME]" at bounding box center [1064, 529] width 172 height 14
click at [1165, 48] on icon "close" at bounding box center [1165, 47] width 10 height 10
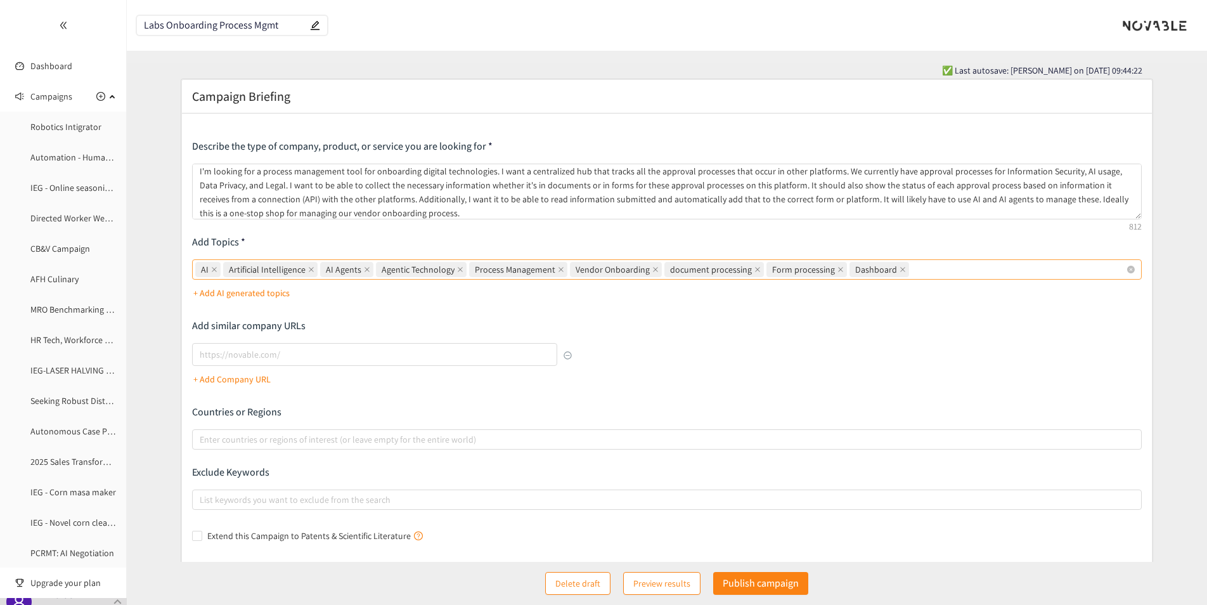
click at [924, 262] on div "AI Artificial Intelligence AI Agents Agentic Technology Process Management Vend…" at bounding box center [660, 270] width 931 height 18
click at [914, 262] on input "AI Artificial Intelligence AI Agents Agentic Technology Process Management Vend…" at bounding box center [913, 269] width 3 height 15
click at [649, 580] on span "Preview results" at bounding box center [662, 583] width 57 height 14
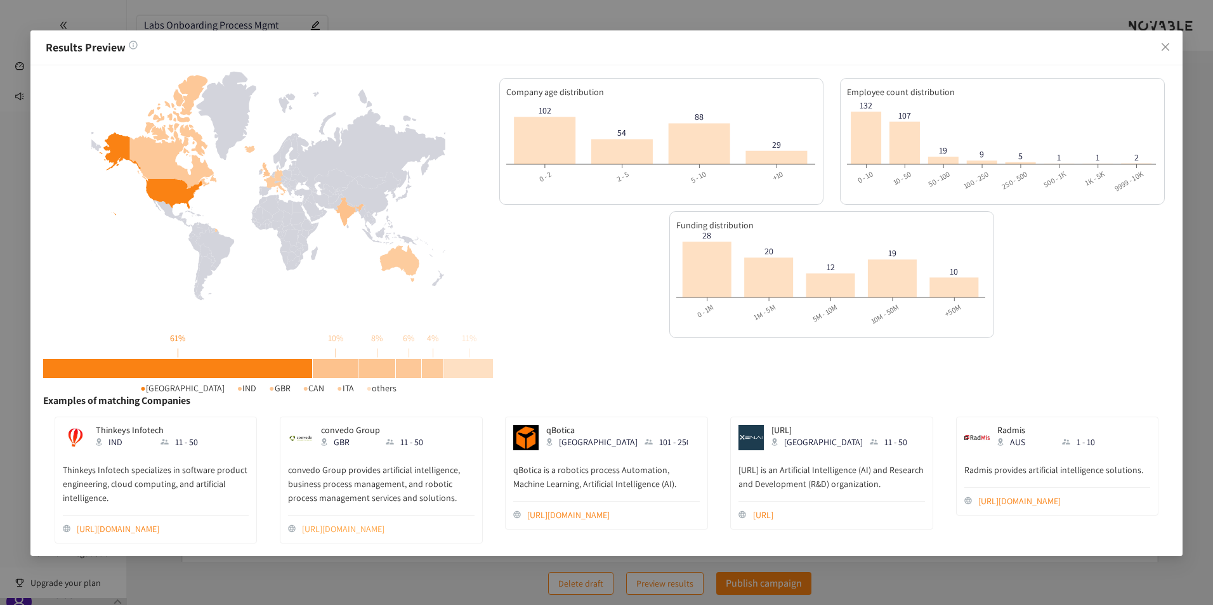
click at [387, 526] on link "[URL][DOMAIN_NAME]" at bounding box center [388, 529] width 172 height 14
click at [1164, 44] on icon "close" at bounding box center [1165, 47] width 10 height 10
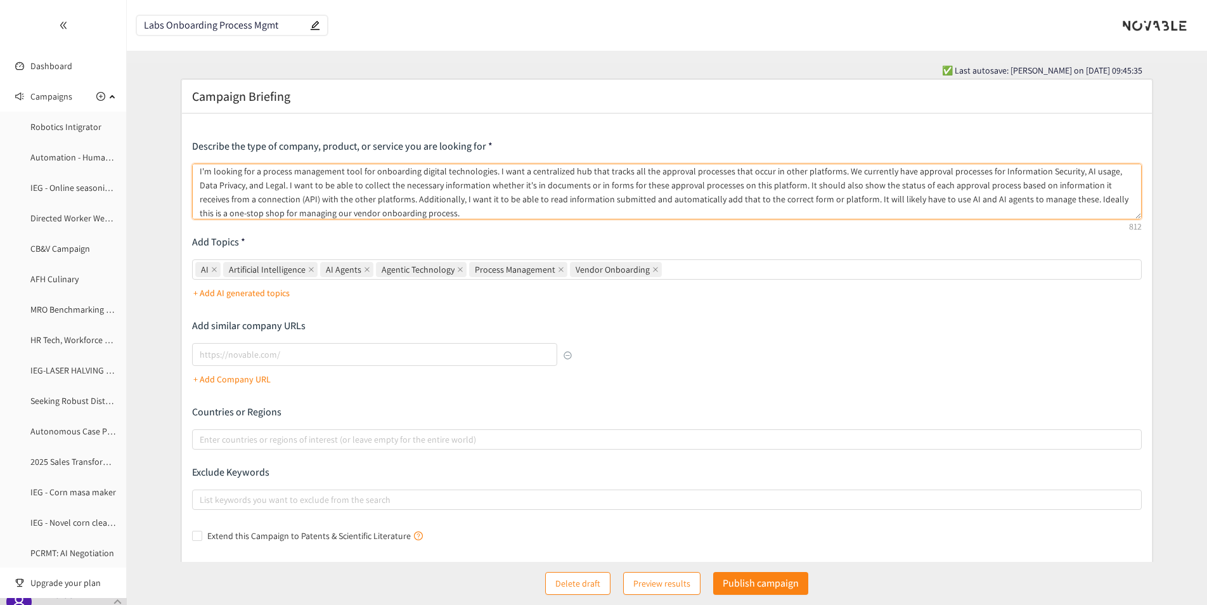
click at [392, 215] on textarea "I'm looking for a process management tool for onboarding digital technologies. …" at bounding box center [667, 192] width 950 height 56
click at [395, 219] on textarea "I'm looking for a process management tool for onboarding digital technologies. …" at bounding box center [667, 192] width 950 height 56
paste textarea "process"
type textarea "I'm looking for a process management tool for onboarding digital technologies. …"
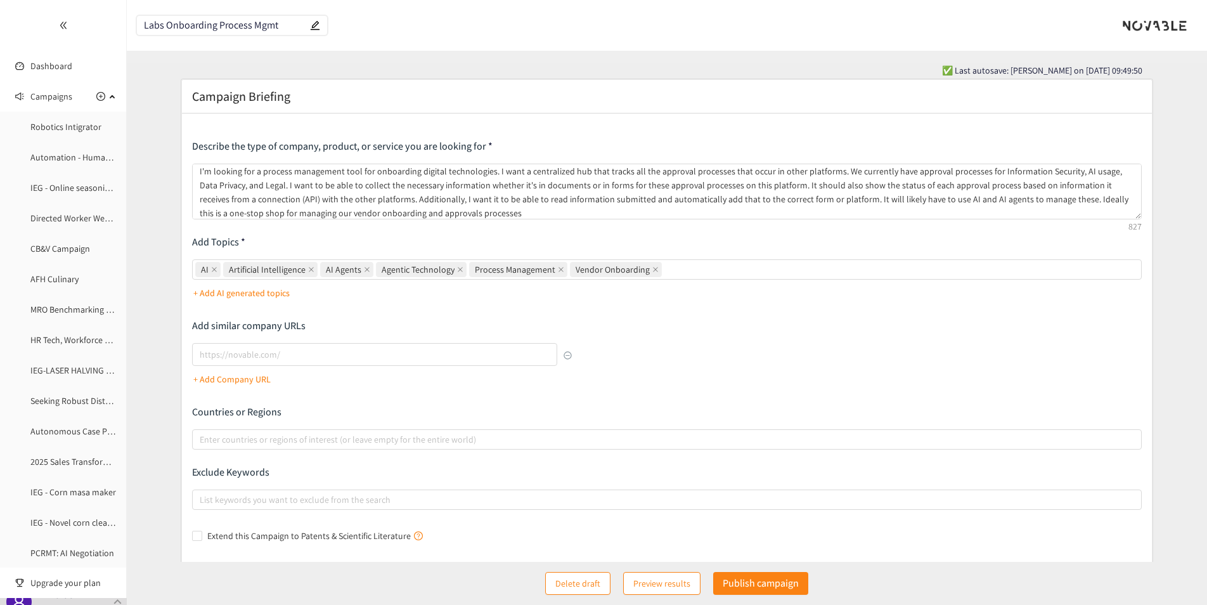
click at [632, 586] on button "Preview results" at bounding box center [661, 583] width 77 height 23
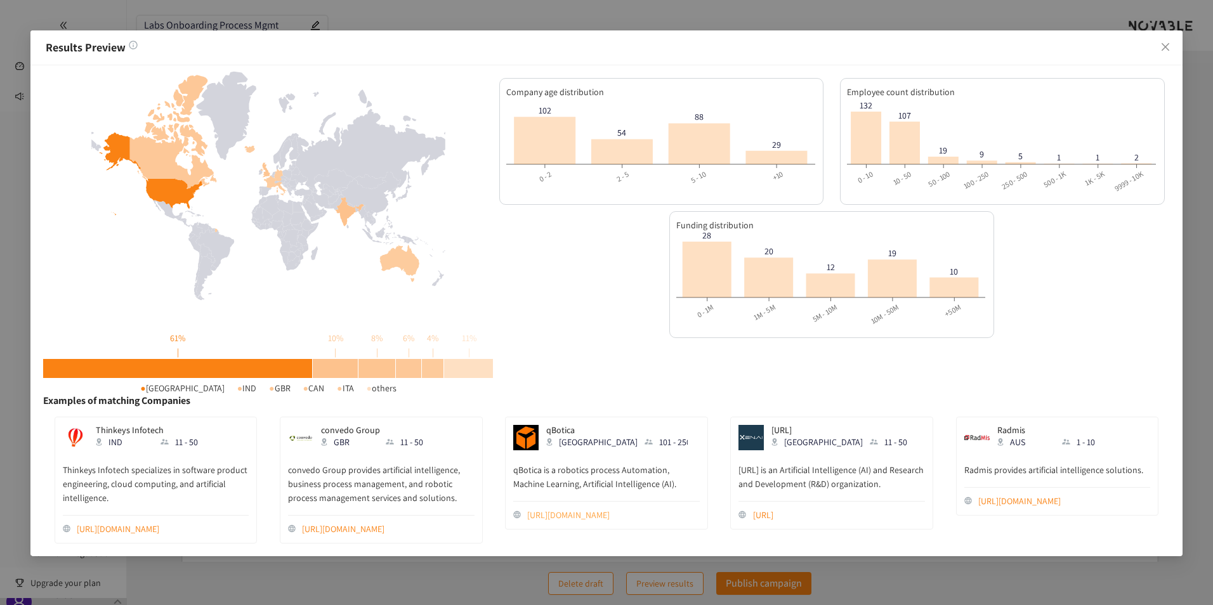
click at [592, 515] on link "[URL][DOMAIN_NAME]" at bounding box center [613, 515] width 172 height 14
click at [1161, 47] on icon "close" at bounding box center [1165, 47] width 10 height 10
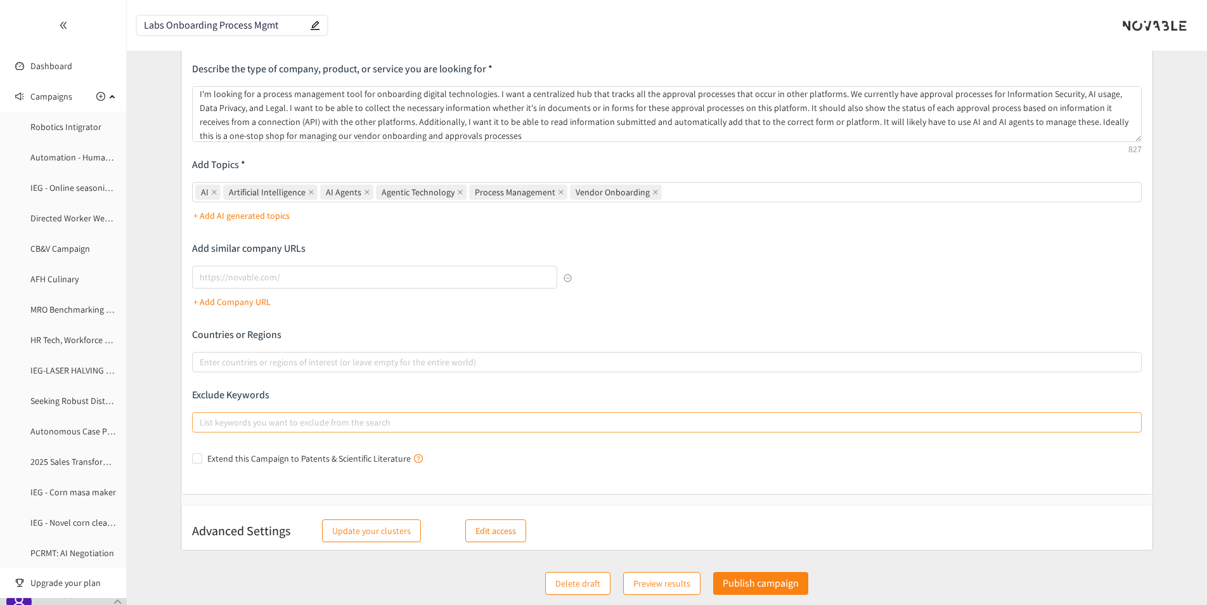
scroll to position [79, 0]
